Goal: Task Accomplishment & Management: Manage account settings

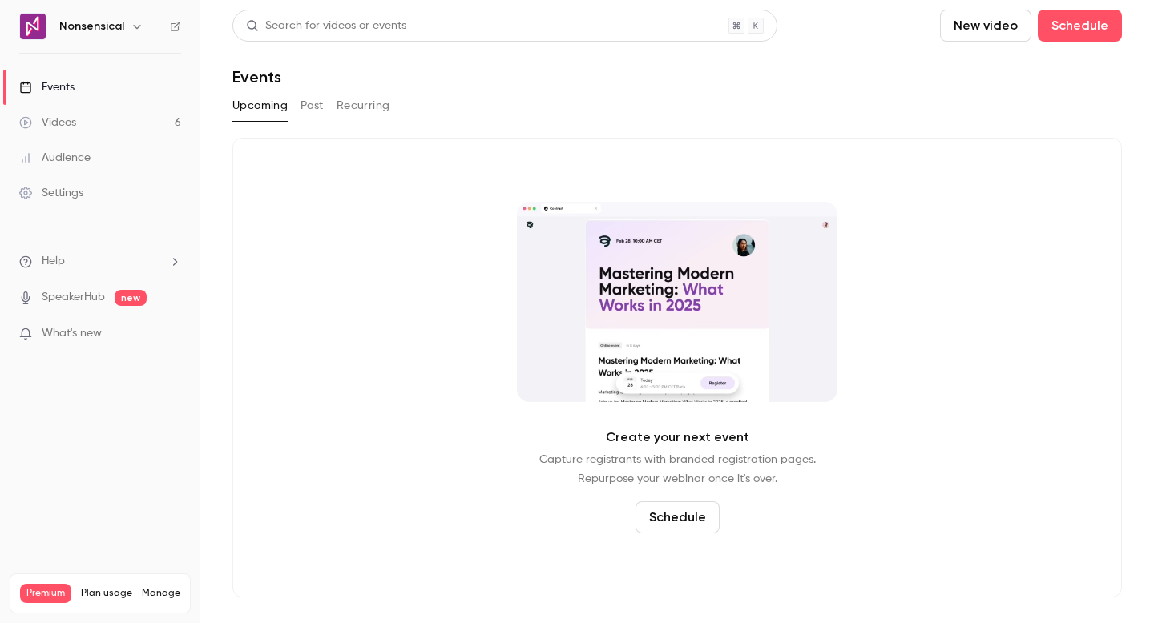
click at [121, 117] on link "Videos 6" at bounding box center [100, 122] width 200 height 35
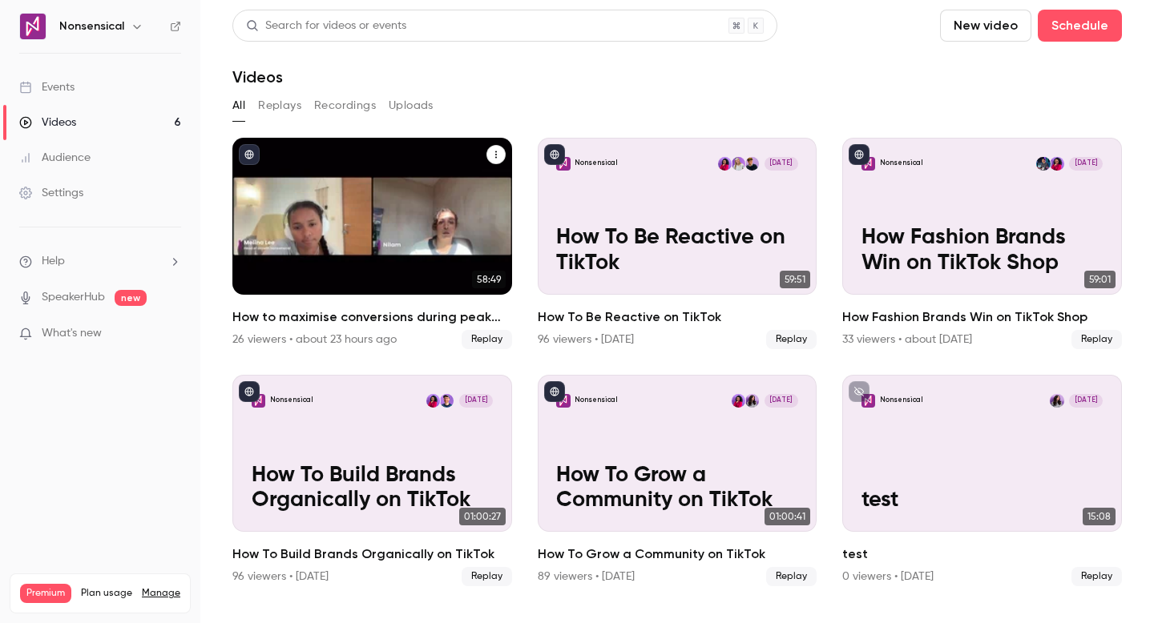
click at [469, 192] on div "Nonsensical [DATE] How to maximise conversions during peak season on TikTok" at bounding box center [372, 216] width 280 height 157
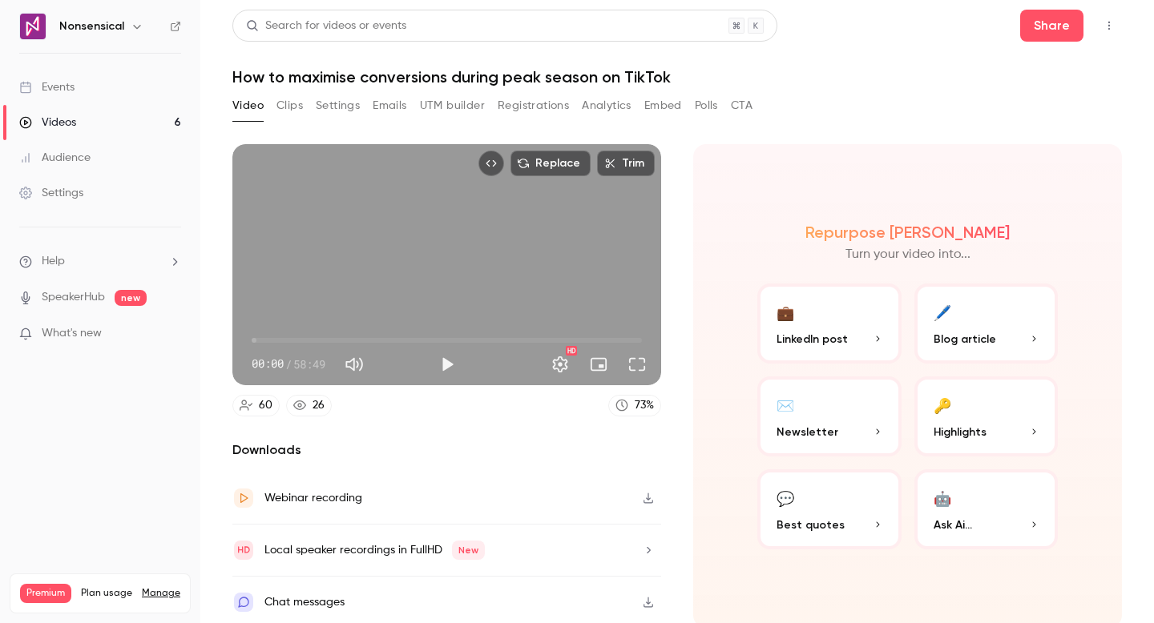
click at [389, 102] on button "Emails" at bounding box center [390, 106] width 34 height 26
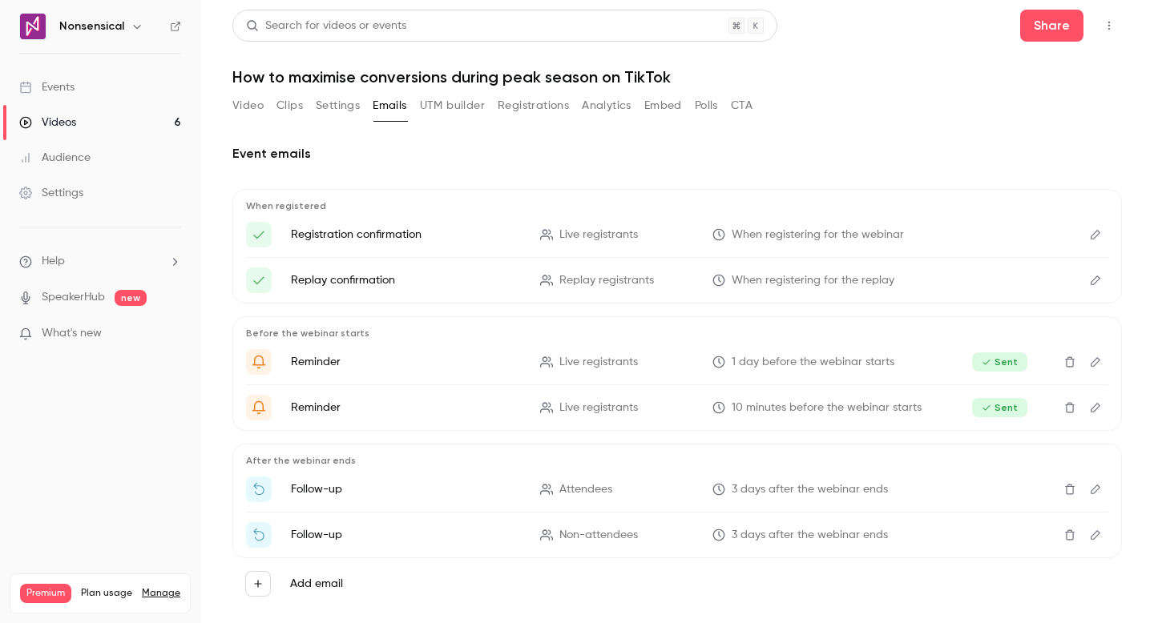
scroll to position [18, 0]
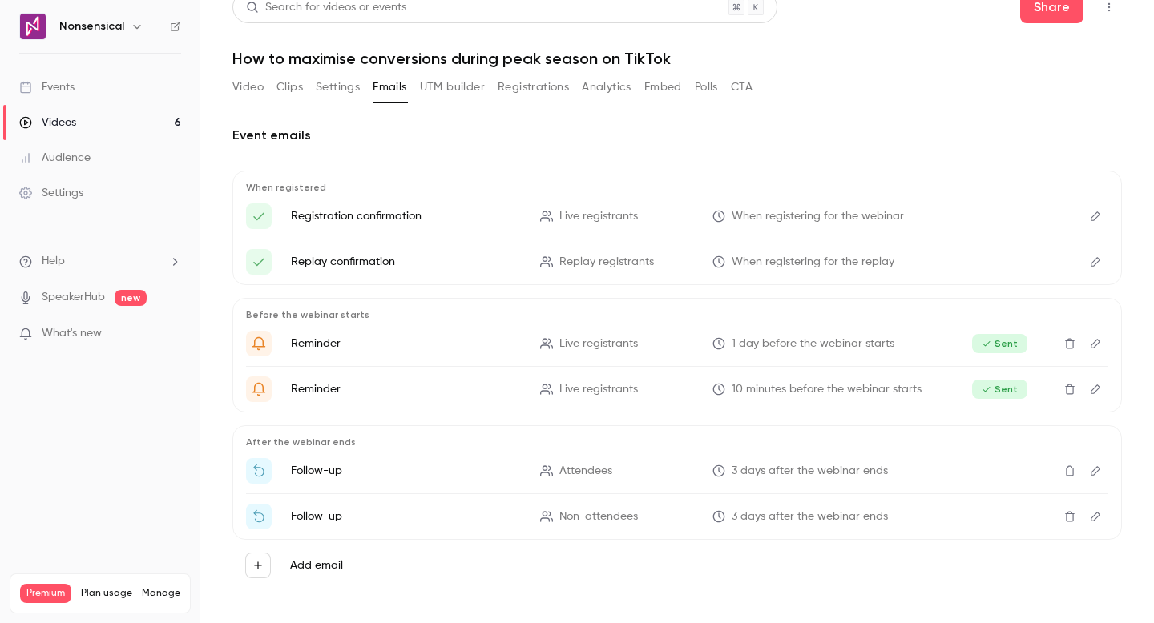
click at [712, 468] on icon "Thanks for attending {{ event_name }}" at bounding box center [718, 471] width 13 height 13
click at [1089, 468] on icon "Edit" at bounding box center [1095, 470] width 13 height 11
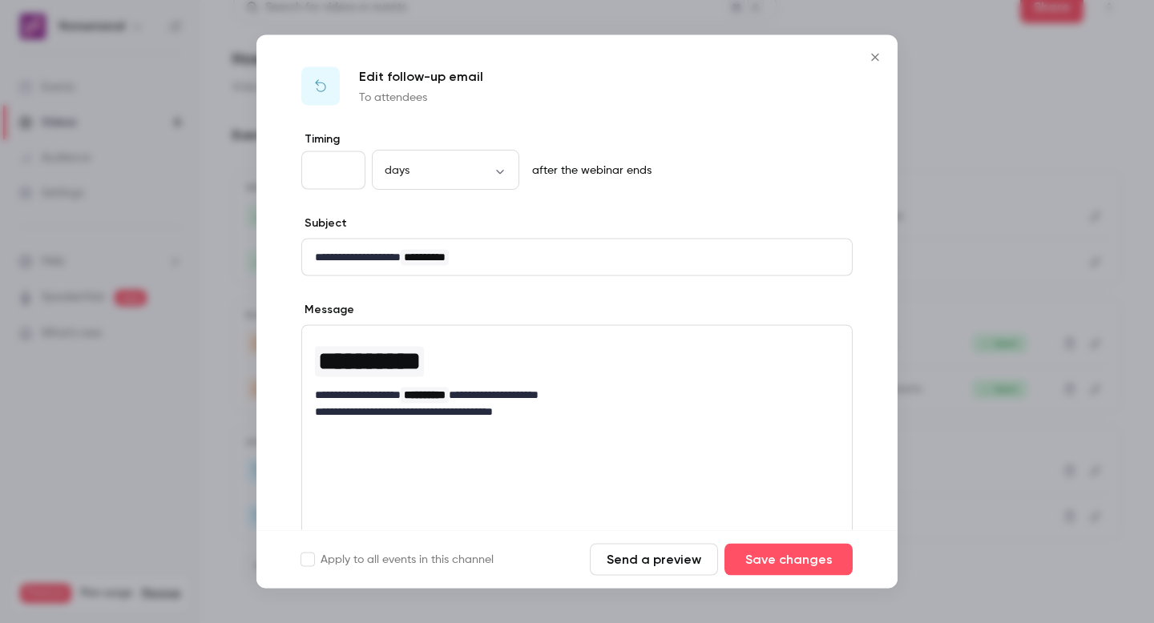
type input "*"
click at [346, 173] on input "*" at bounding box center [333, 170] width 64 height 38
click at [782, 550] on button "Save changes" at bounding box center [788, 560] width 128 height 32
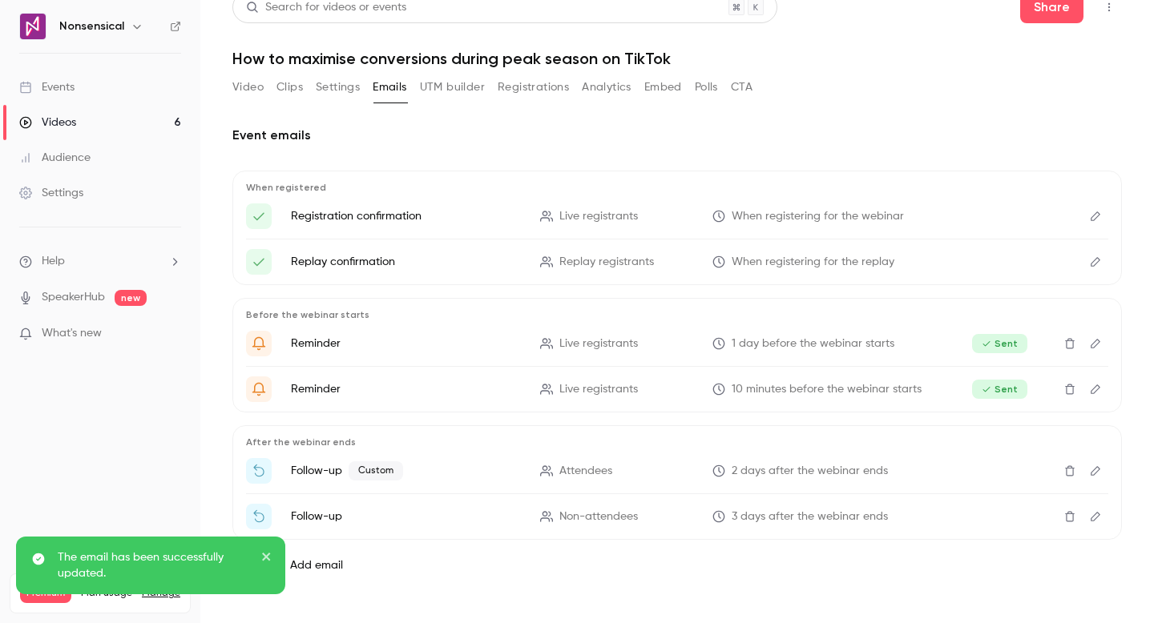
click at [1089, 516] on icon "Edit" at bounding box center [1095, 516] width 13 height 11
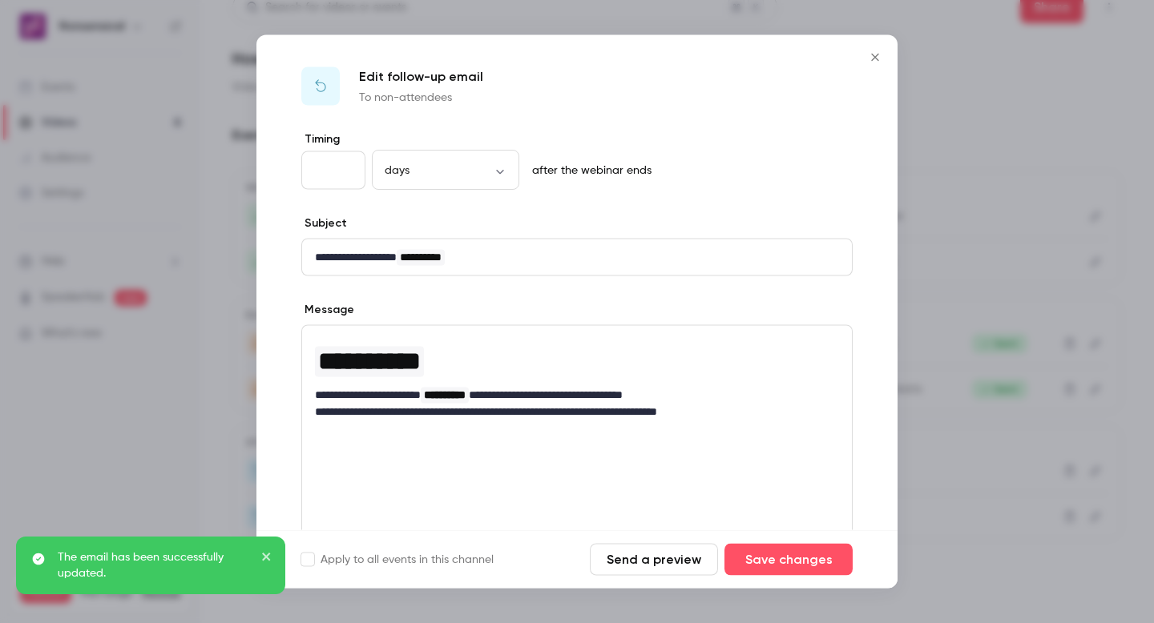
type input "*"
click at [348, 172] on input "*" at bounding box center [333, 170] width 64 height 38
click at [789, 556] on button "Save changes" at bounding box center [788, 560] width 128 height 32
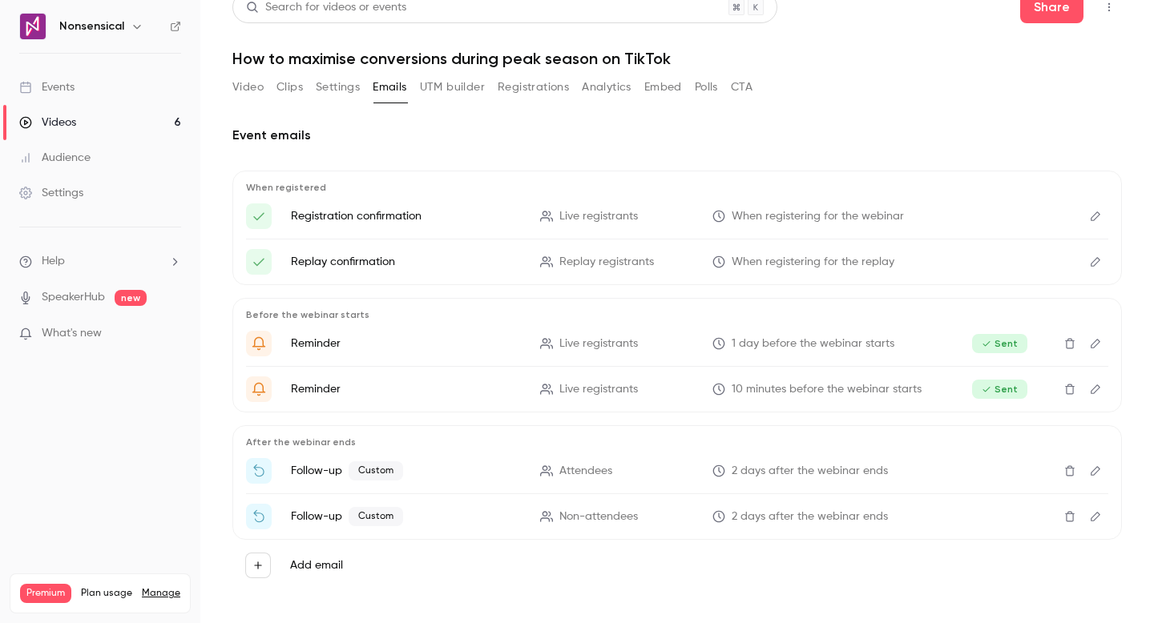
click at [527, 91] on button "Registrations" at bounding box center [533, 88] width 71 height 26
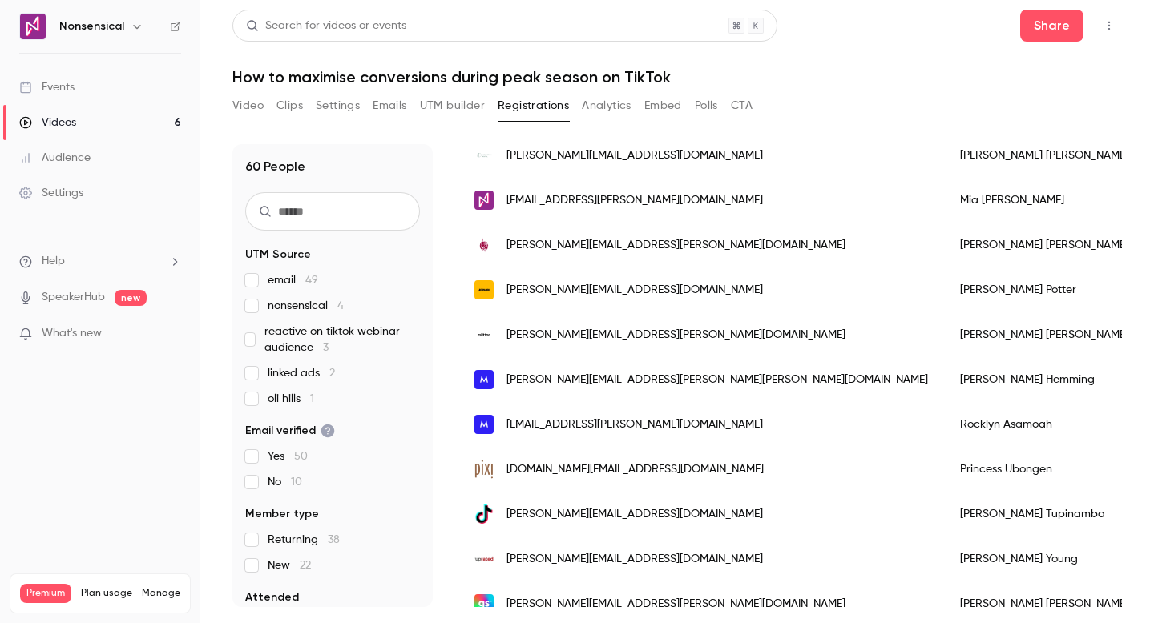
scroll to position [265, 0]
